Goal: Information Seeking & Learning: Learn about a topic

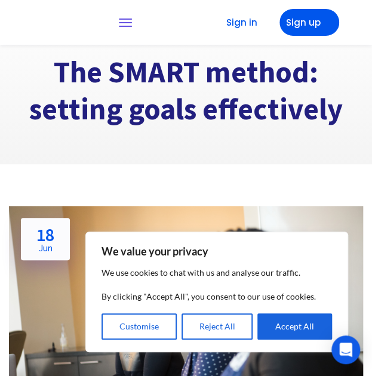
scroll to position [154, 0]
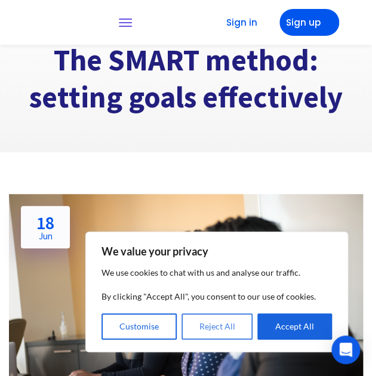
click at [213, 324] on button "Reject All" at bounding box center [218, 327] width 72 height 26
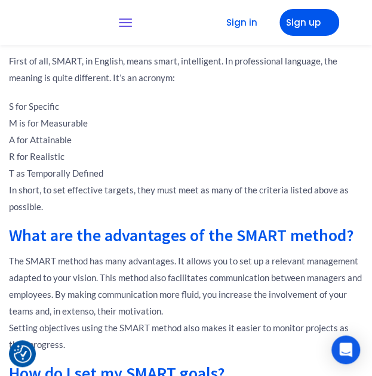
scroll to position [685, 0]
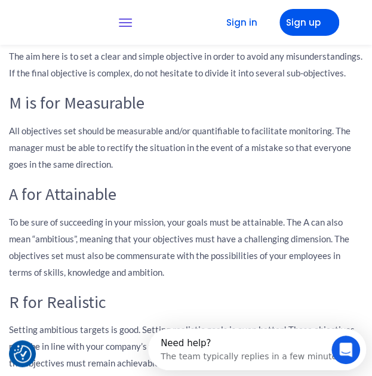
click at [210, 232] on p "To be sure of succeeding in your mission, your goals must be attainable. The A …" at bounding box center [186, 247] width 354 height 67
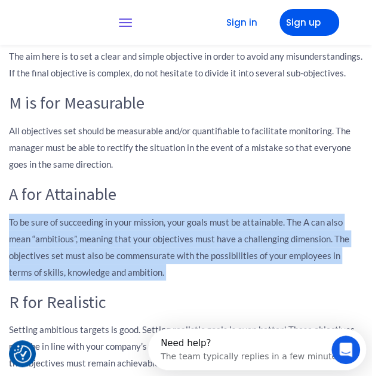
click at [210, 232] on p "To be sure of succeeding in your mission, your goals must be attainable. The A …" at bounding box center [186, 247] width 354 height 67
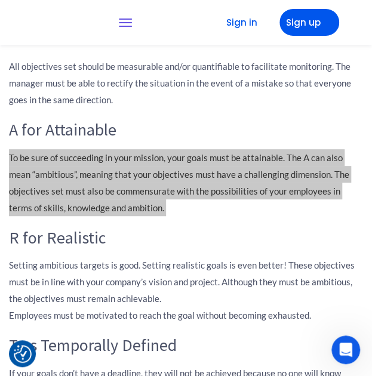
scroll to position [1123, 0]
